Goal: Book appointment/travel/reservation

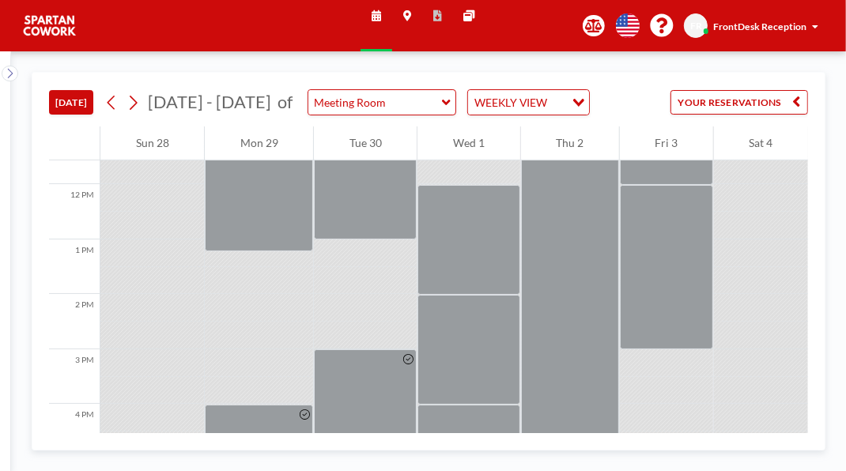
scroll to position [618, 0]
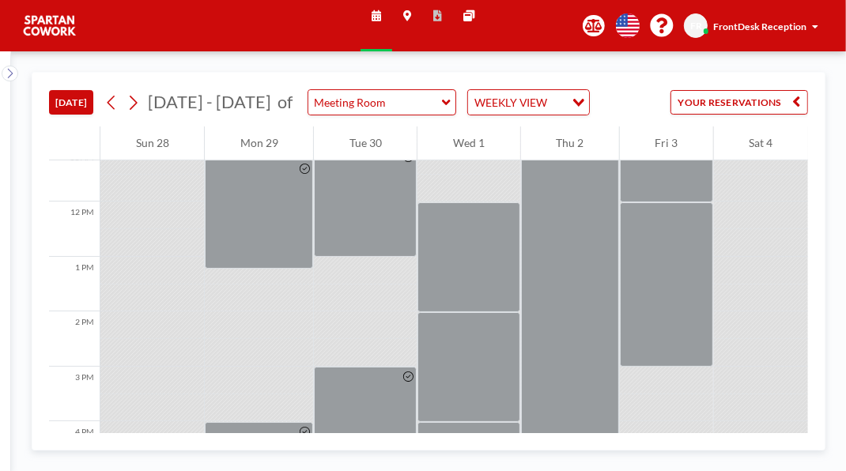
click at [693, 202] on div at bounding box center [666, 160] width 93 height 82
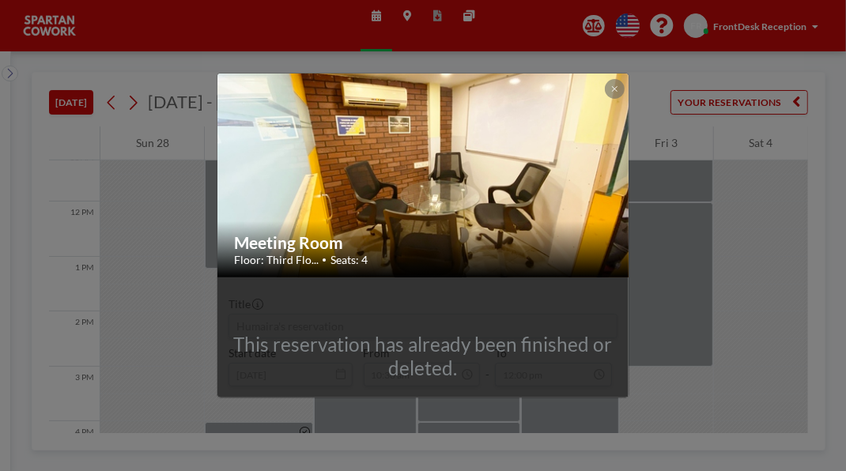
click at [624, 79] on div at bounding box center [614, 88] width 19 height 19
click at [624, 79] on button at bounding box center [614, 88] width 19 height 19
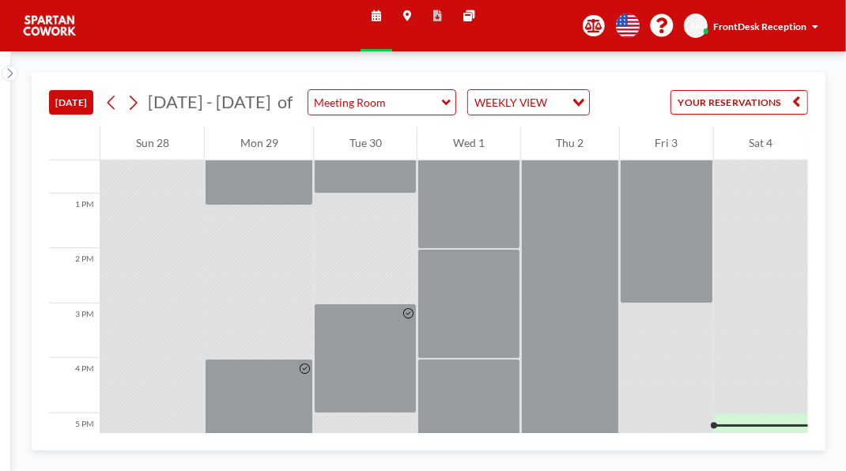
scroll to position [697, 0]
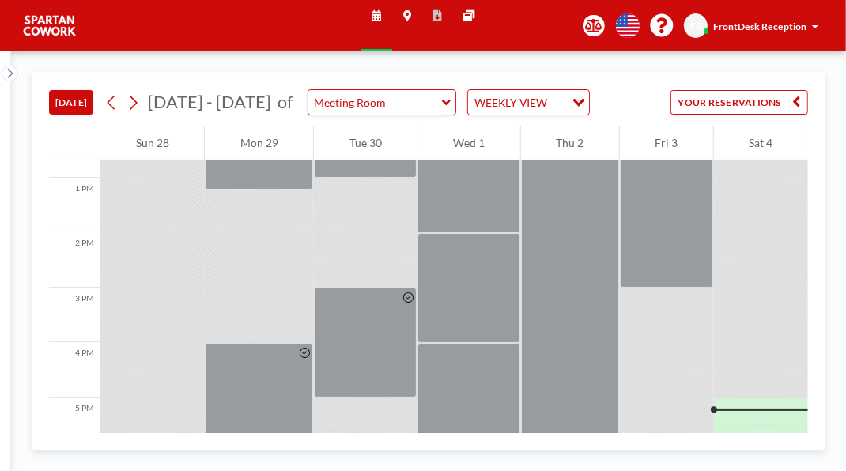
click at [677, 289] on div at bounding box center [666, 205] width 93 height 165
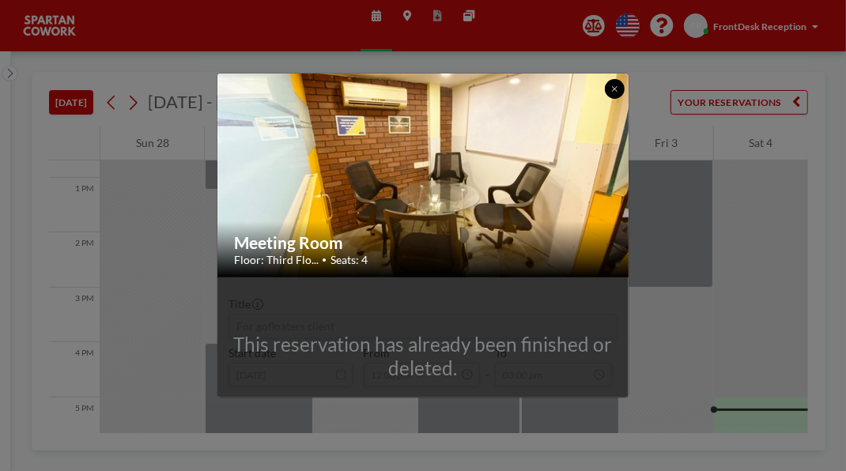
click at [624, 79] on button at bounding box center [614, 88] width 19 height 19
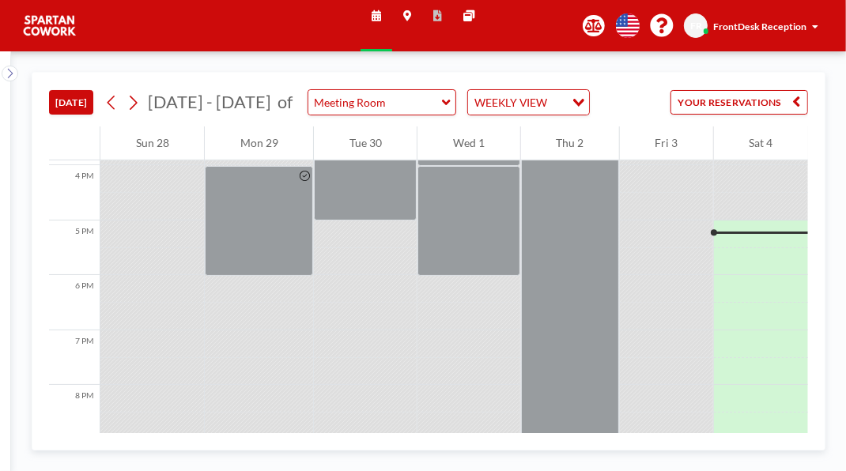
click at [762, 166] on div at bounding box center [761, 152] width 94 height 28
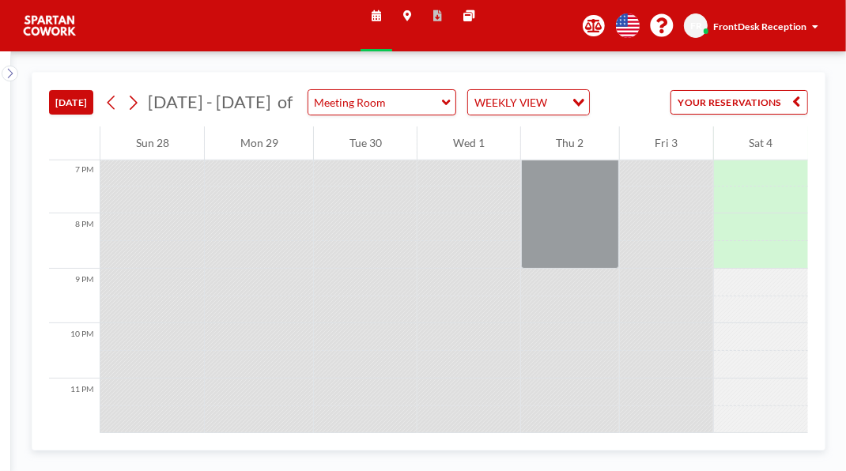
scroll to position [1054, 0]
click at [748, 77] on div at bounding box center [761, 63] width 94 height 28
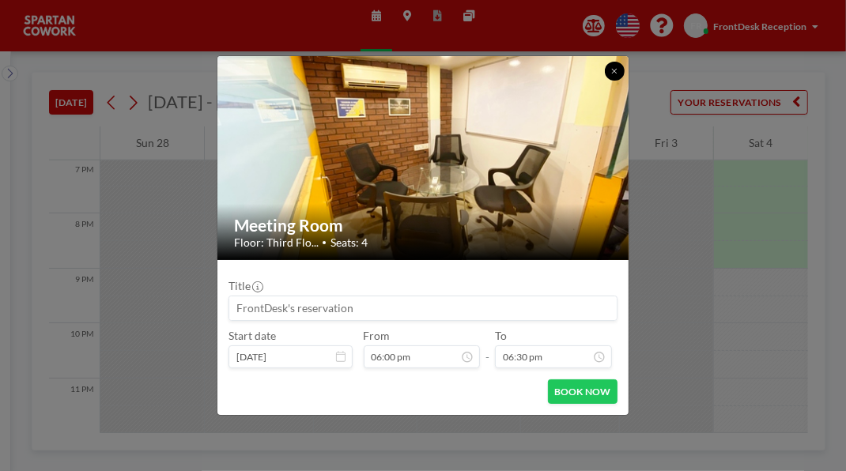
click at [624, 62] on button at bounding box center [614, 71] width 19 height 19
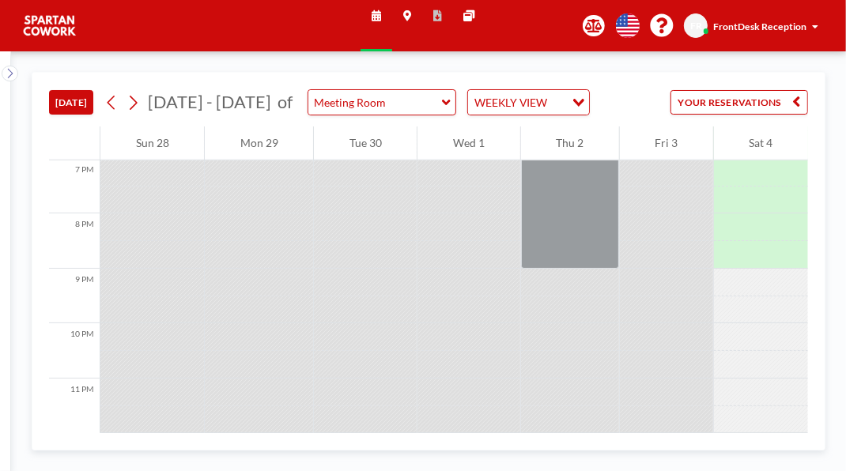
scroll to position [1184, 0]
click at [798, 269] on div at bounding box center [761, 255] width 94 height 28
